Goal: Find specific page/section: Find specific page/section

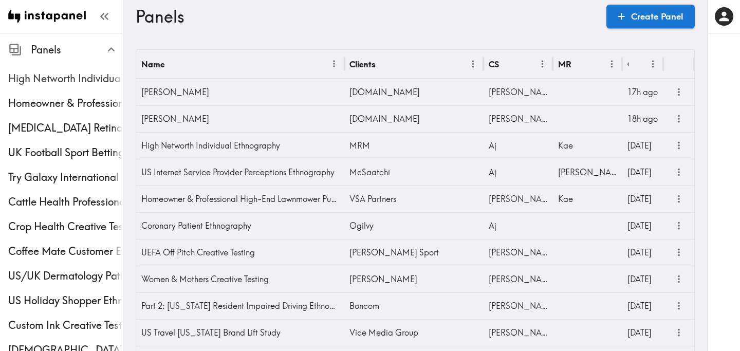
click at [68, 88] on div "High Networth Individual Ethnography" at bounding box center [61, 78] width 123 height 27
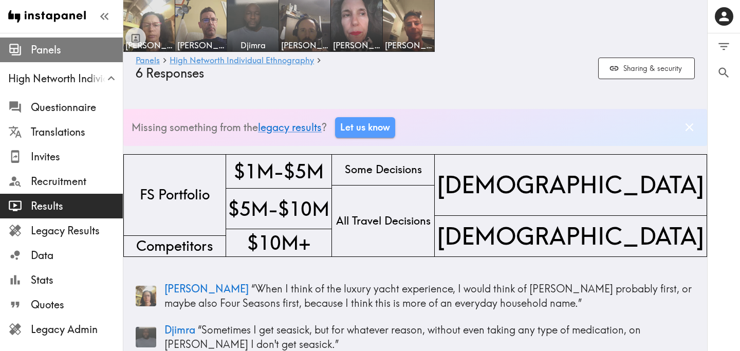
click at [49, 57] on span "Panels" at bounding box center [77, 50] width 92 height 19
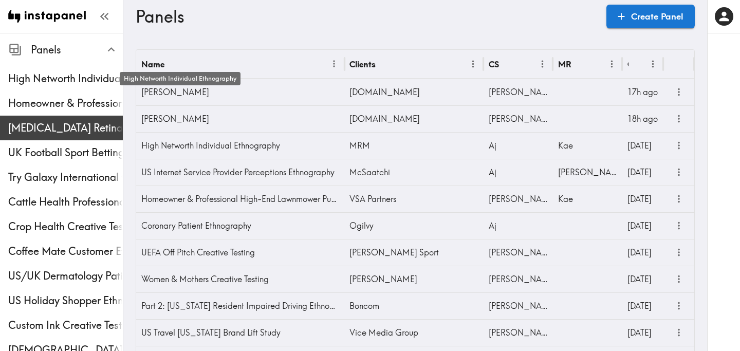
click at [38, 115] on div "[MEDICAL_DATA] Retina specialist Study" at bounding box center [61, 128] width 123 height 27
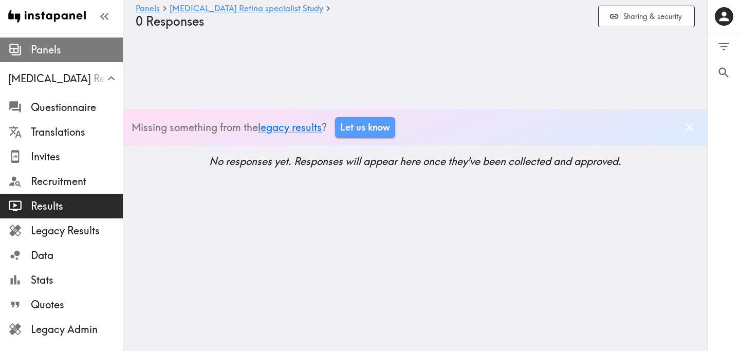
click at [39, 57] on span "Panels" at bounding box center [77, 50] width 92 height 14
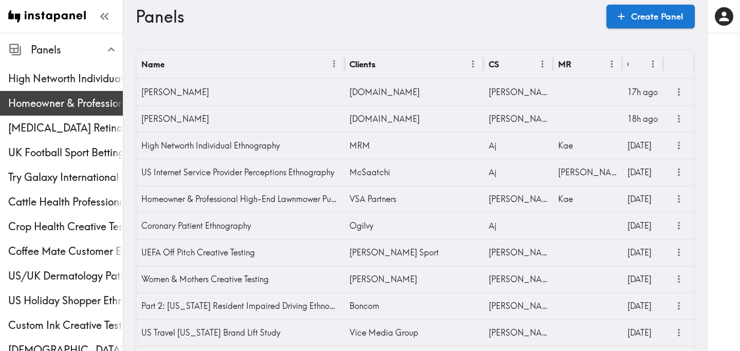
click at [54, 112] on span "Homeowner & Professional High-End Lawnmower Purchaser Quickturn Exploratory" at bounding box center [65, 103] width 115 height 19
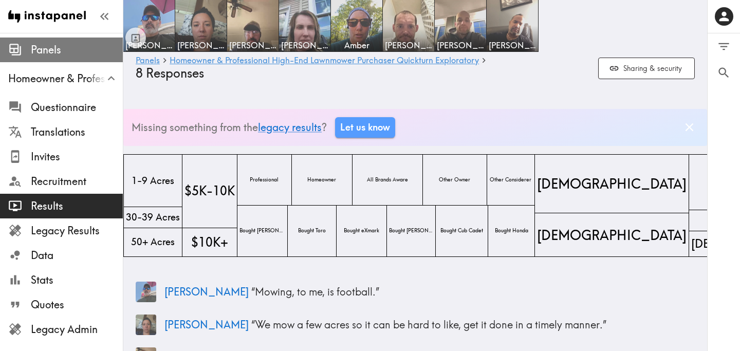
click at [59, 57] on span "Panels" at bounding box center [77, 50] width 92 height 14
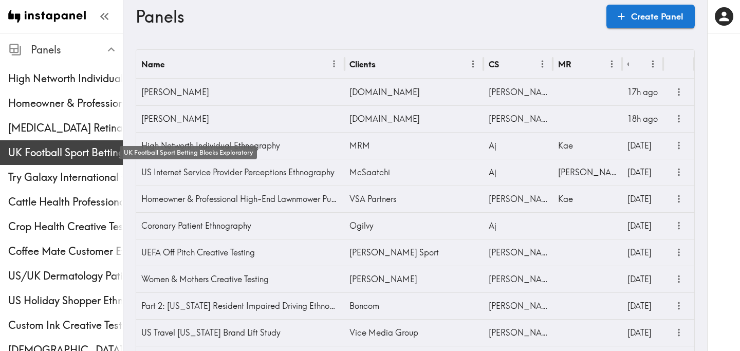
scroll to position [382, 0]
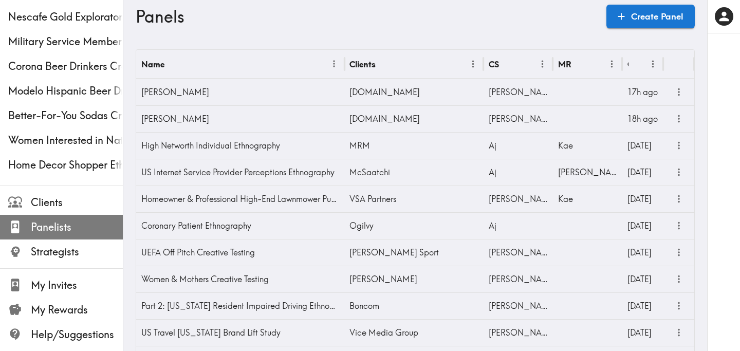
click at [78, 221] on span "Panelists" at bounding box center [77, 227] width 92 height 14
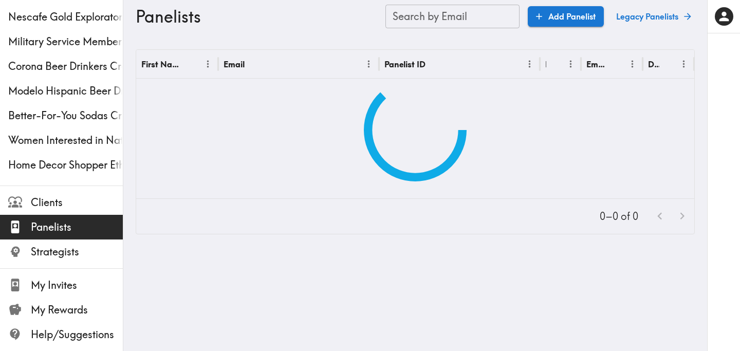
click at [453, 9] on div "Search by Email Search by Email" at bounding box center [453, 17] width 134 height 24
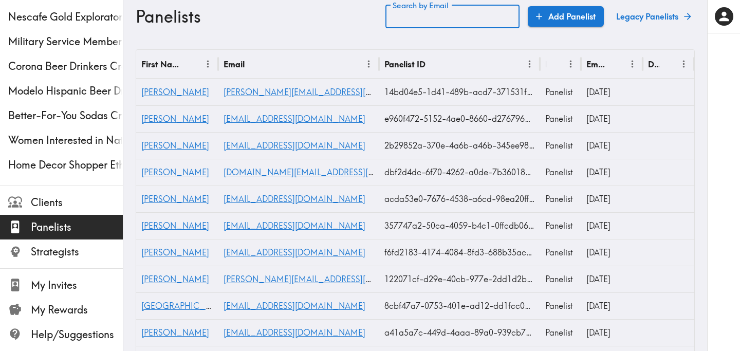
paste input "text"
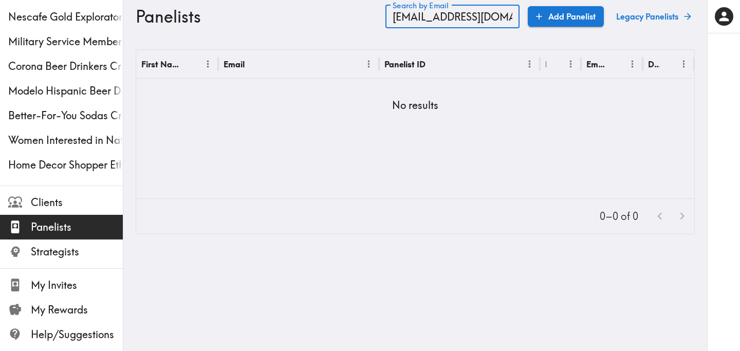
drag, startPoint x: 506, startPoint y: 17, endPoint x: 445, endPoint y: 14, distance: 60.7
click at [445, 14] on input "[EMAIL_ADDRESS][DOMAIN_NAME]" at bounding box center [453, 17] width 134 height 24
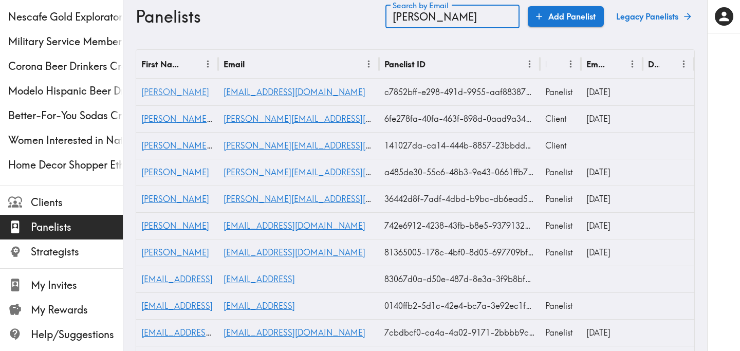
type input "[PERSON_NAME]"
click at [153, 92] on span "[PERSON_NAME]" at bounding box center [175, 92] width 68 height 10
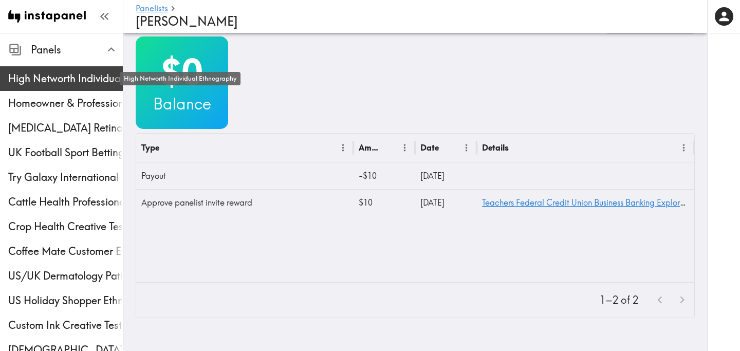
click at [40, 83] on span "High Networth Individual Ethnography" at bounding box center [65, 78] width 115 height 14
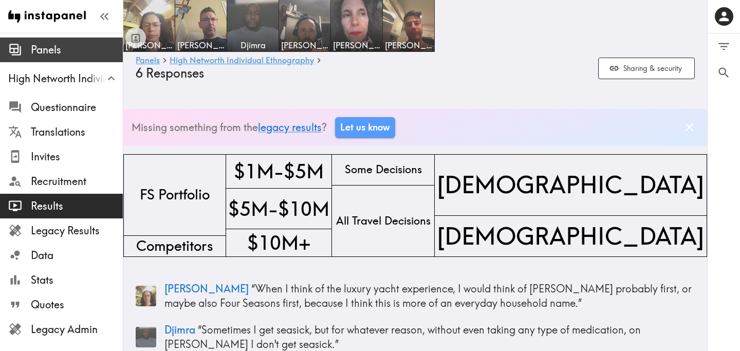
click at [34, 43] on span "Panels" at bounding box center [77, 50] width 92 height 14
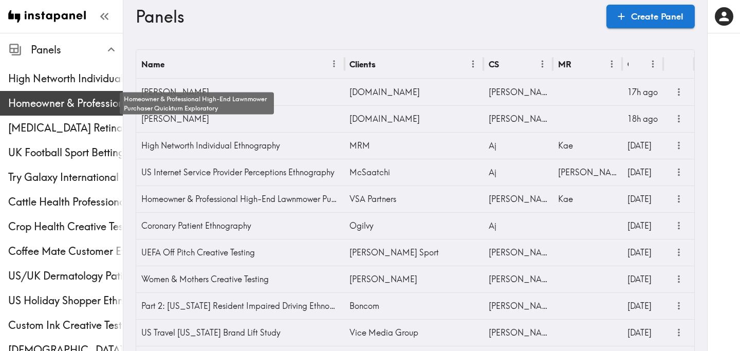
click at [57, 104] on span "Homeowner & Professional High-End Lawnmower Purchaser Quickturn Exploratory" at bounding box center [65, 103] width 115 height 14
